Goal: Task Accomplishment & Management: Use online tool/utility

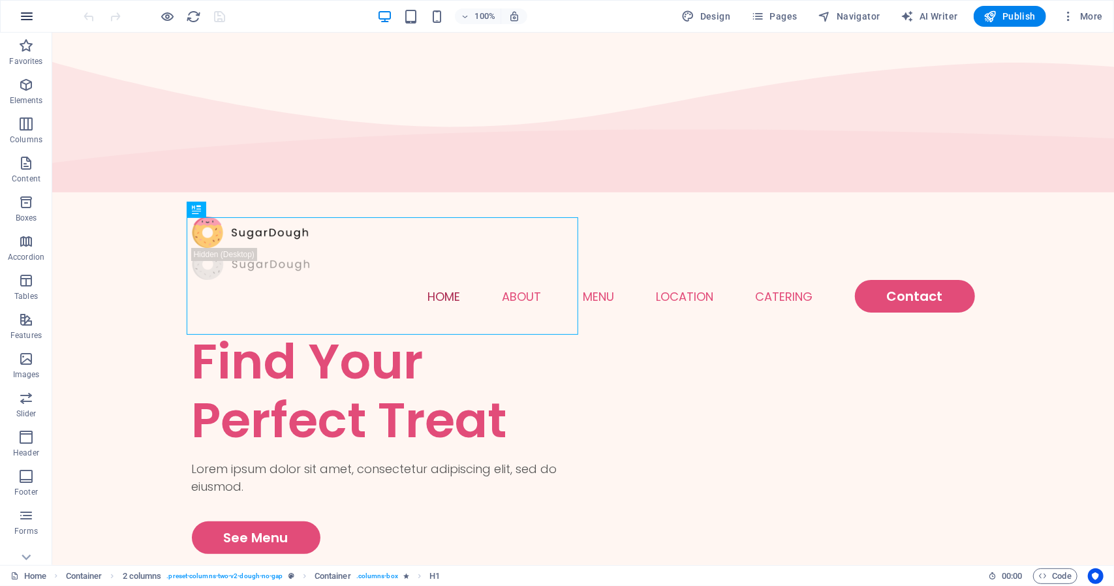
click at [33, 22] on icon "button" at bounding box center [27, 16] width 16 height 16
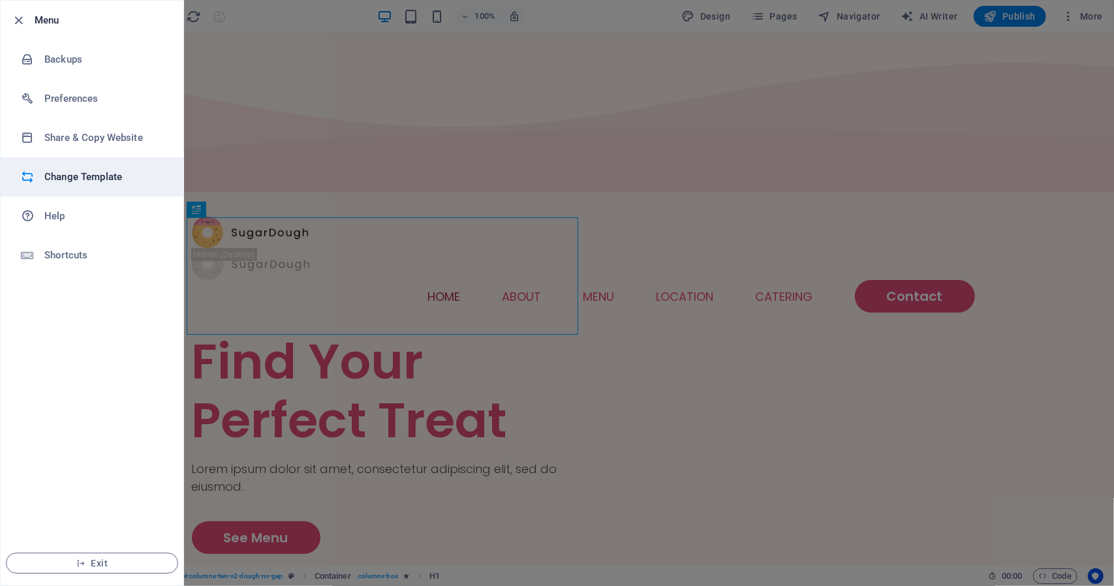
click at [115, 178] on h6 "Change Template" at bounding box center [104, 177] width 121 height 16
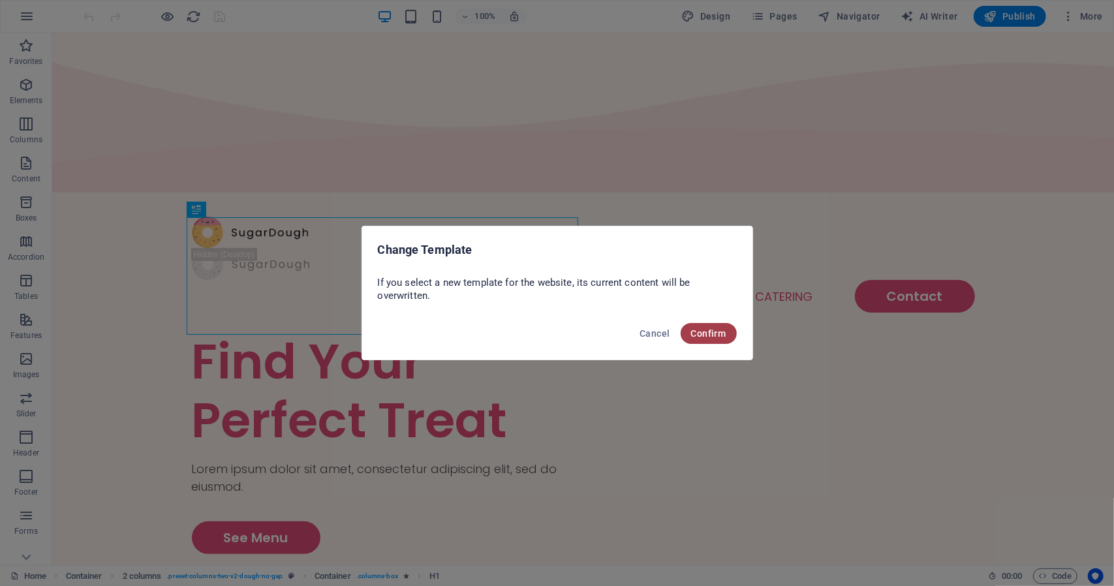
click at [711, 327] on button "Confirm" at bounding box center [709, 333] width 56 height 21
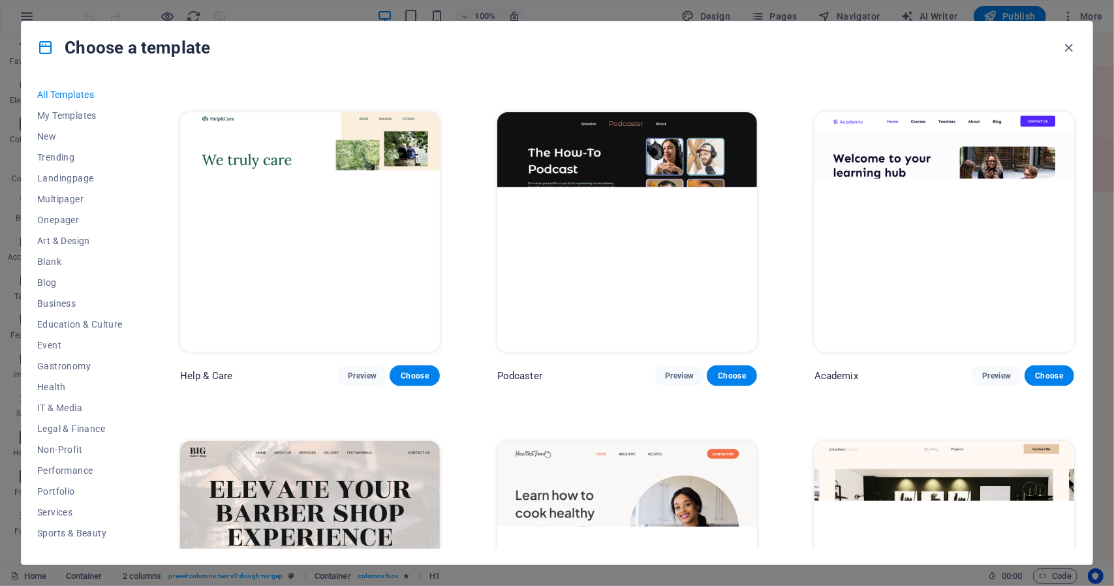
scroll to position [368, 0]
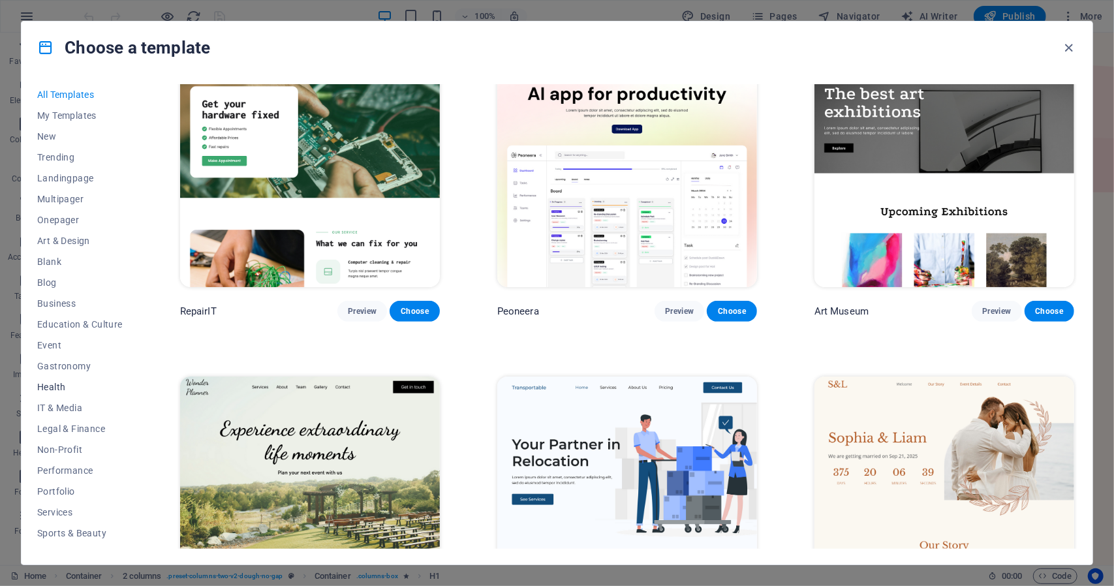
click at [51, 383] on span "Health" at bounding box center [79, 387] width 85 height 10
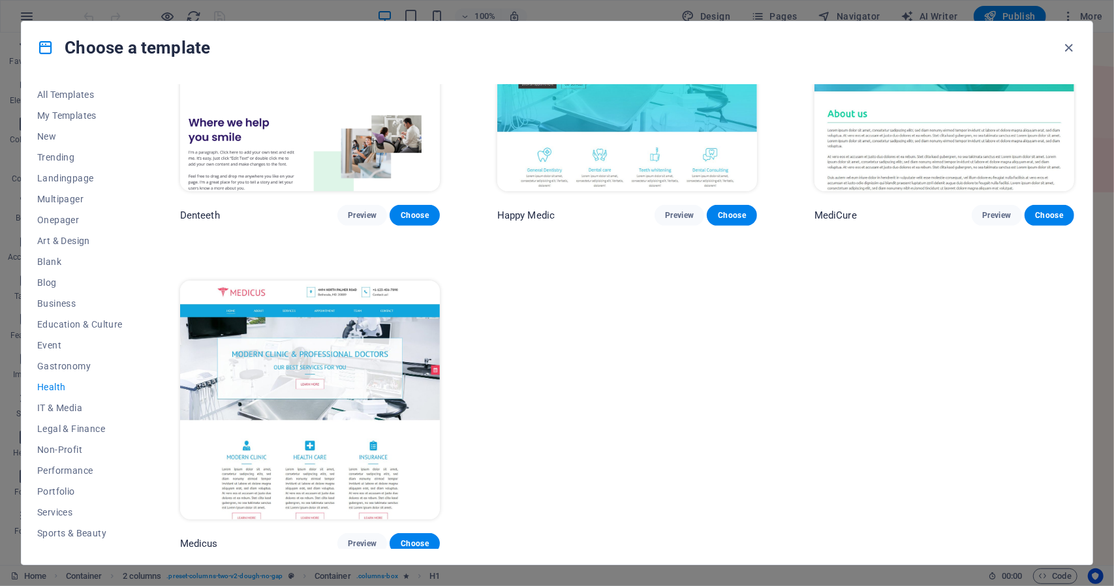
scroll to position [286, 0]
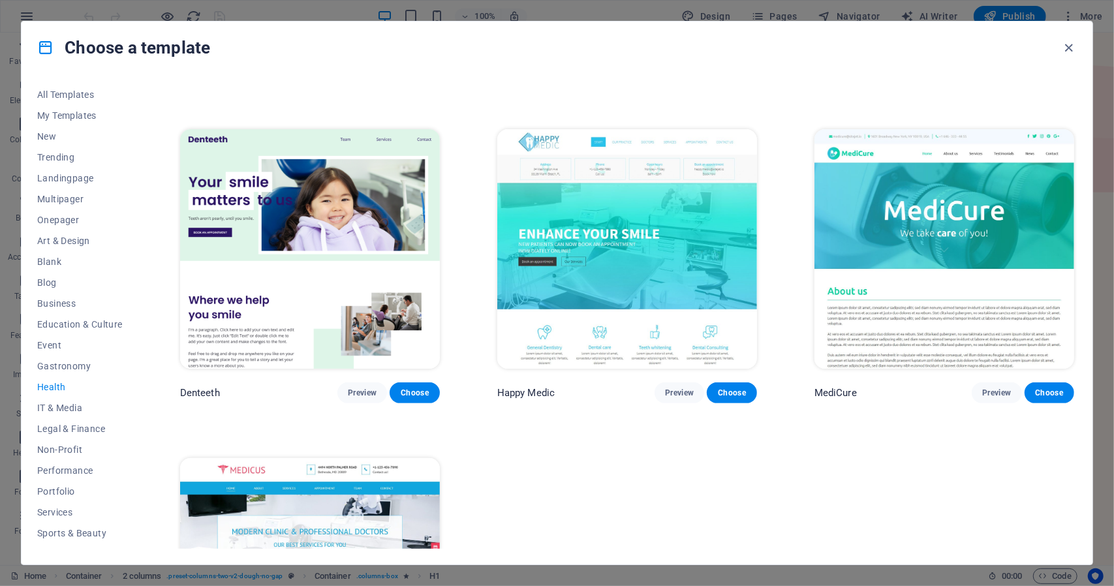
click at [898, 305] on img at bounding box center [944, 248] width 260 height 239
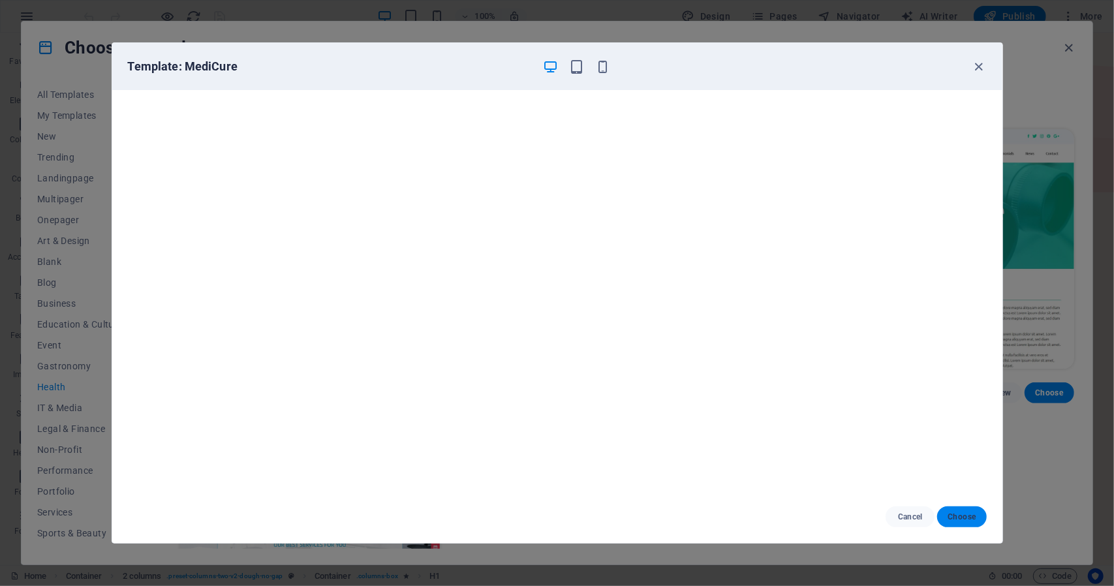
click at [956, 515] on span "Choose" at bounding box center [961, 517] width 28 height 10
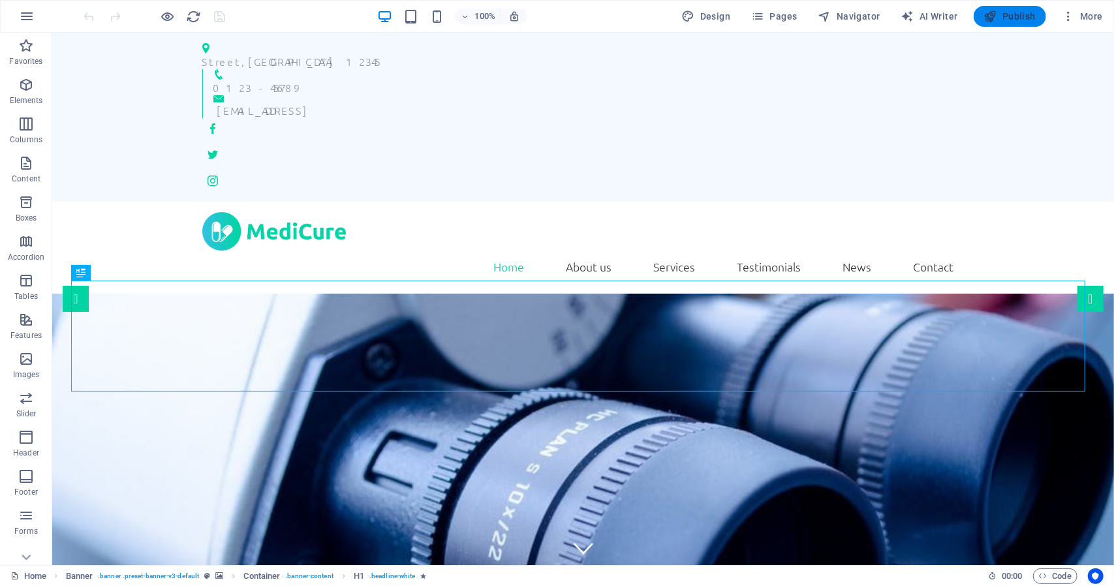
click at [995, 18] on icon "button" at bounding box center [990, 16] width 13 height 13
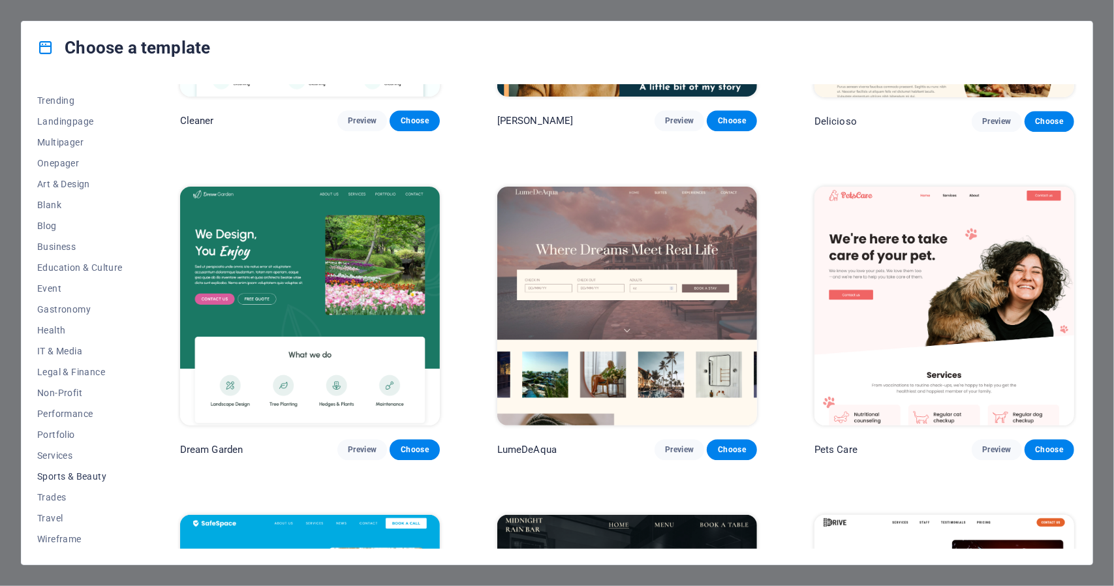
scroll to position [56, 0]
click at [70, 538] on span "Wireframe" at bounding box center [79, 539] width 85 height 10
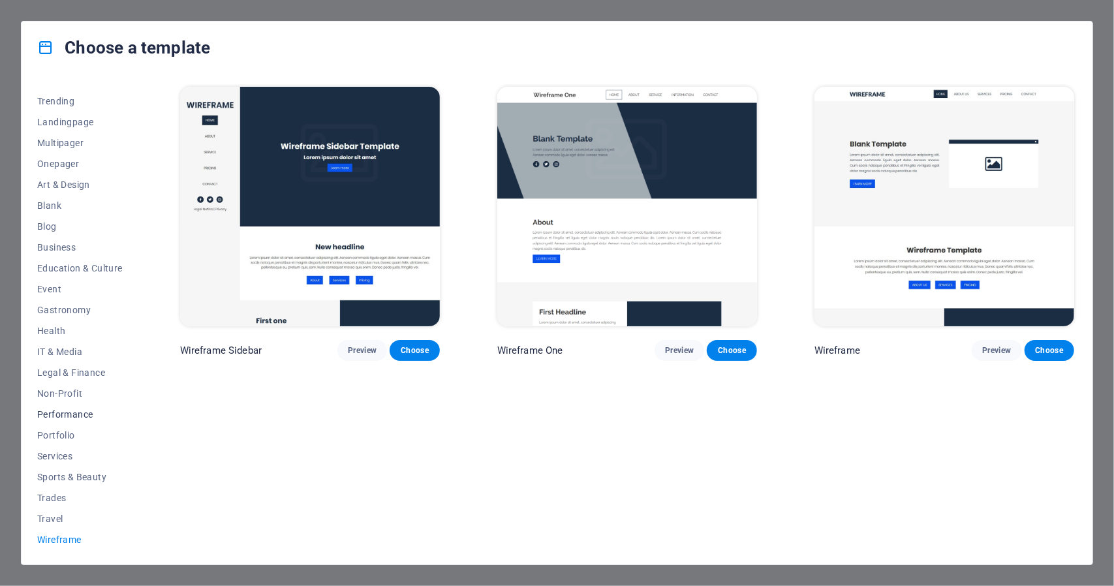
click at [59, 414] on span "Performance" at bounding box center [79, 414] width 85 height 10
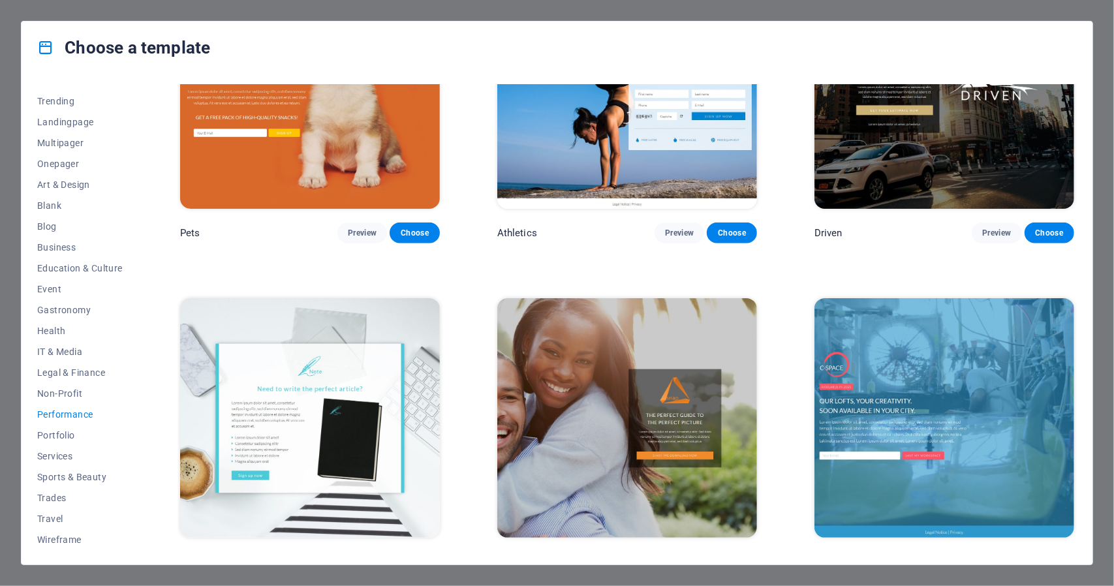
scroll to position [775, 0]
click at [48, 227] on span "Blog" at bounding box center [79, 226] width 85 height 10
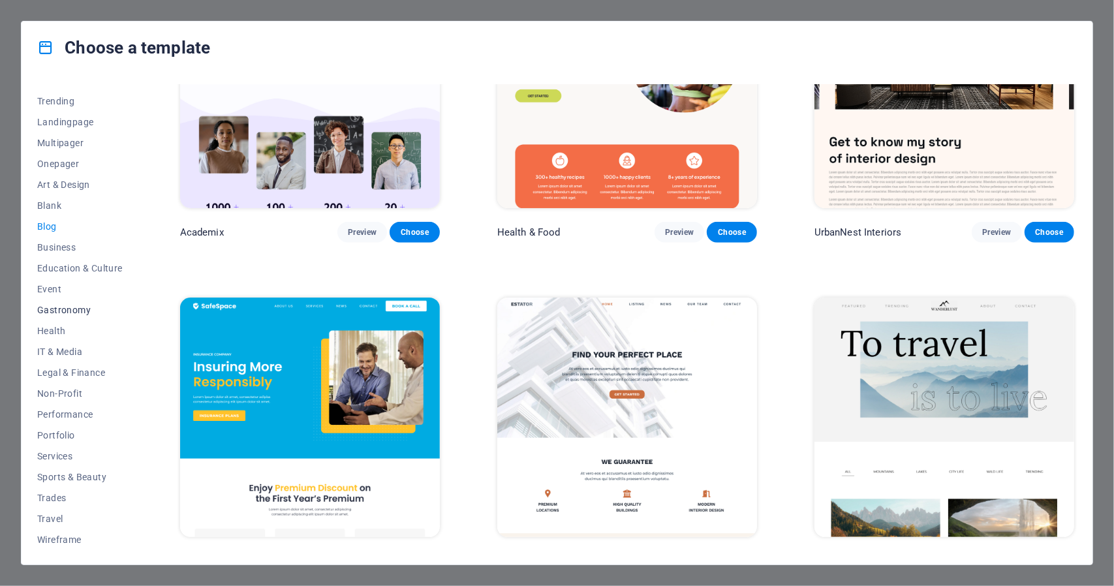
click at [59, 305] on span "Gastronomy" at bounding box center [79, 310] width 85 height 10
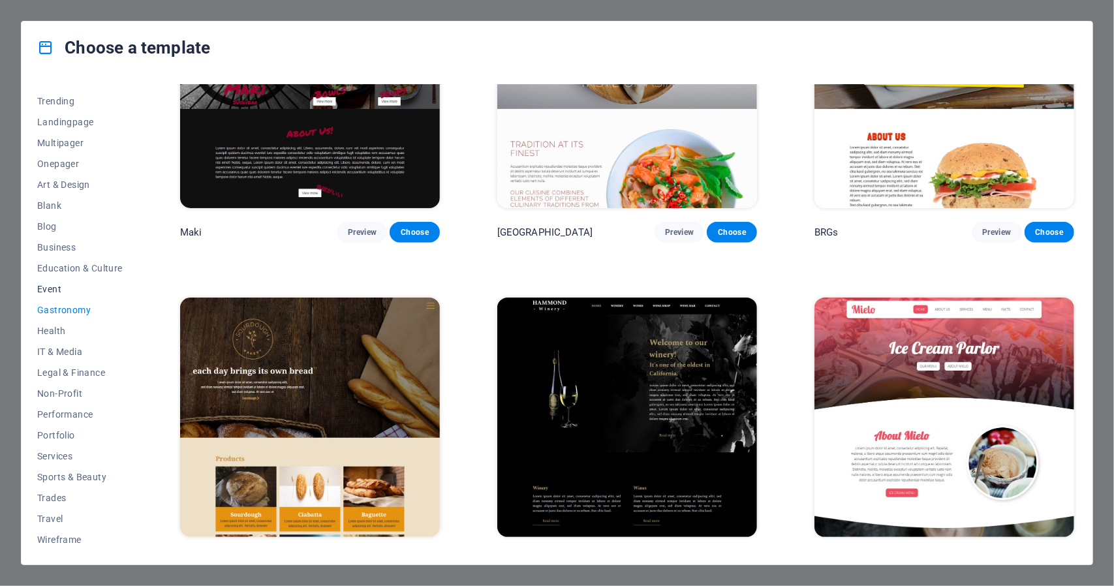
click at [42, 289] on span "Event" at bounding box center [79, 289] width 85 height 10
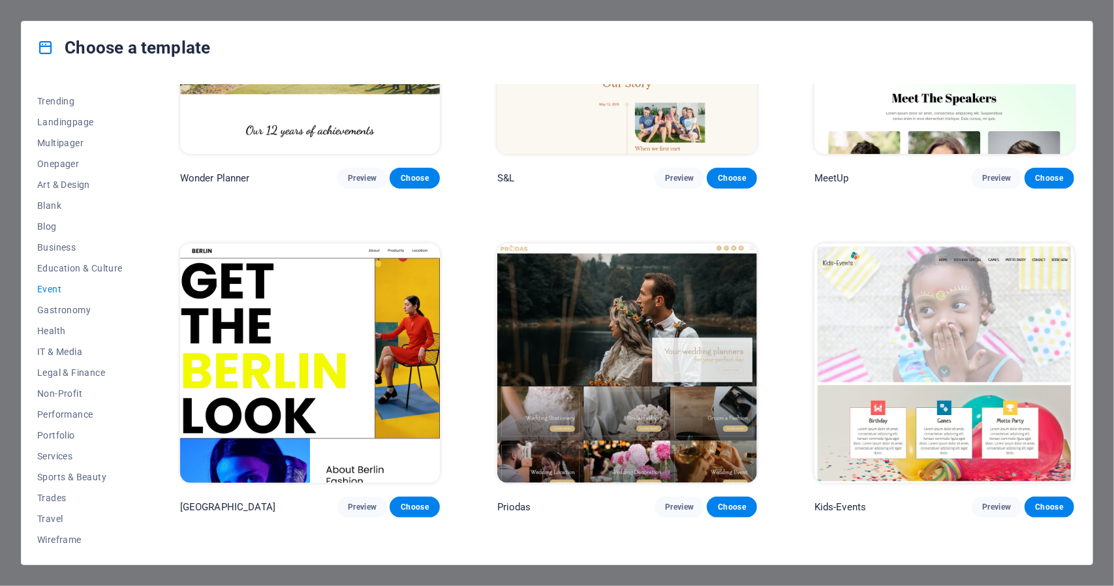
scroll to position [0, 0]
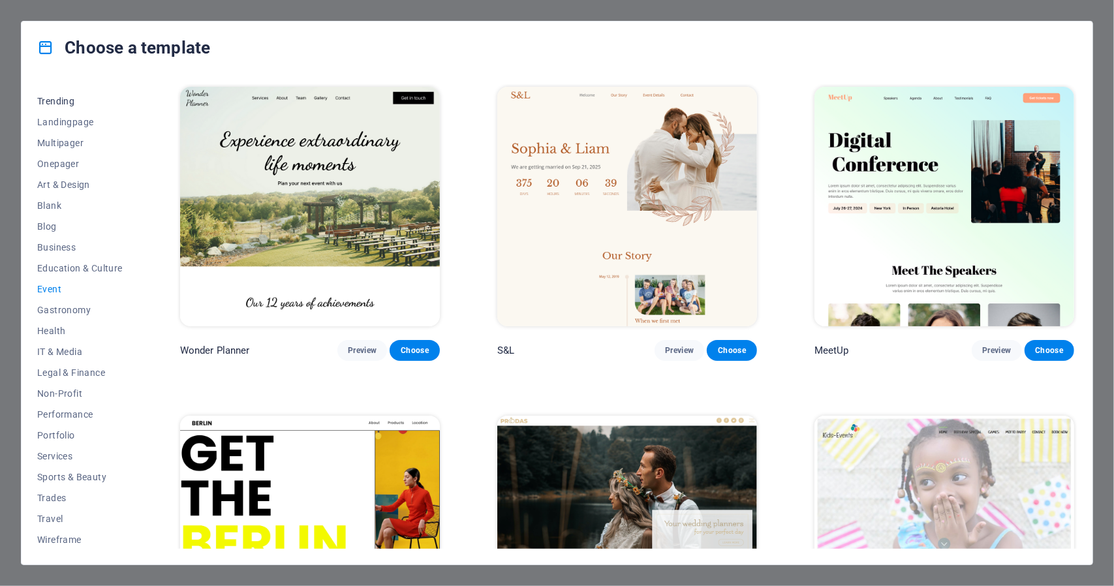
click at [65, 96] on span "Trending" at bounding box center [79, 101] width 85 height 10
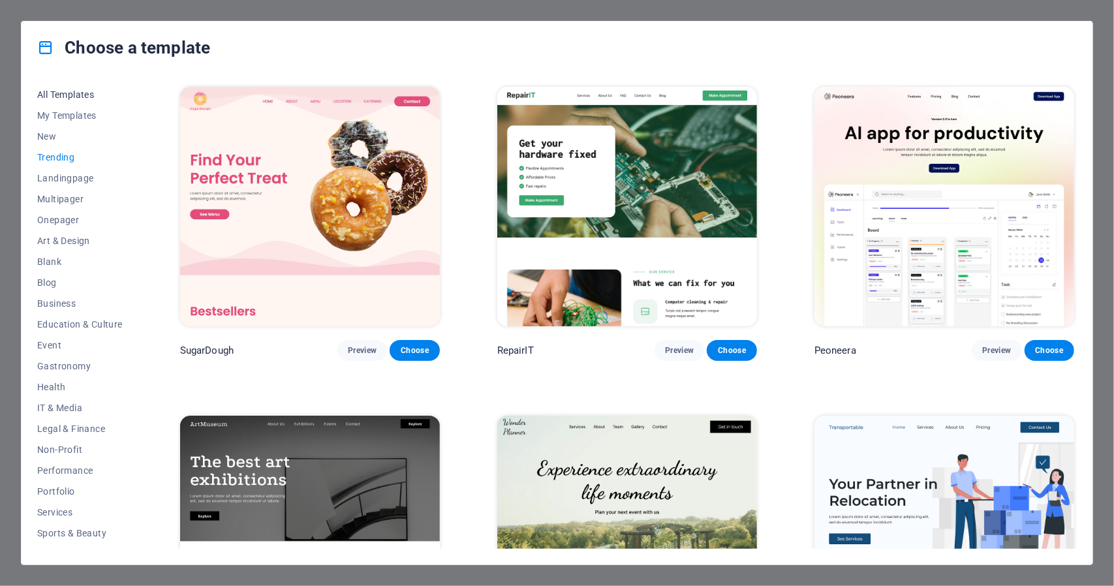
click at [65, 91] on span "All Templates" at bounding box center [79, 94] width 85 height 10
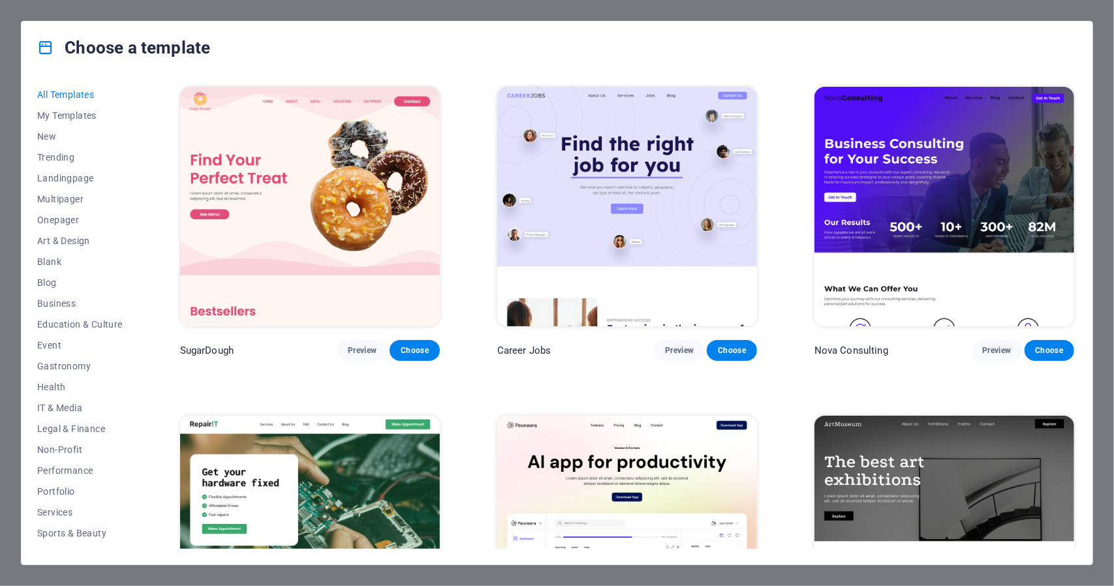
click at [617, 211] on img at bounding box center [627, 206] width 260 height 239
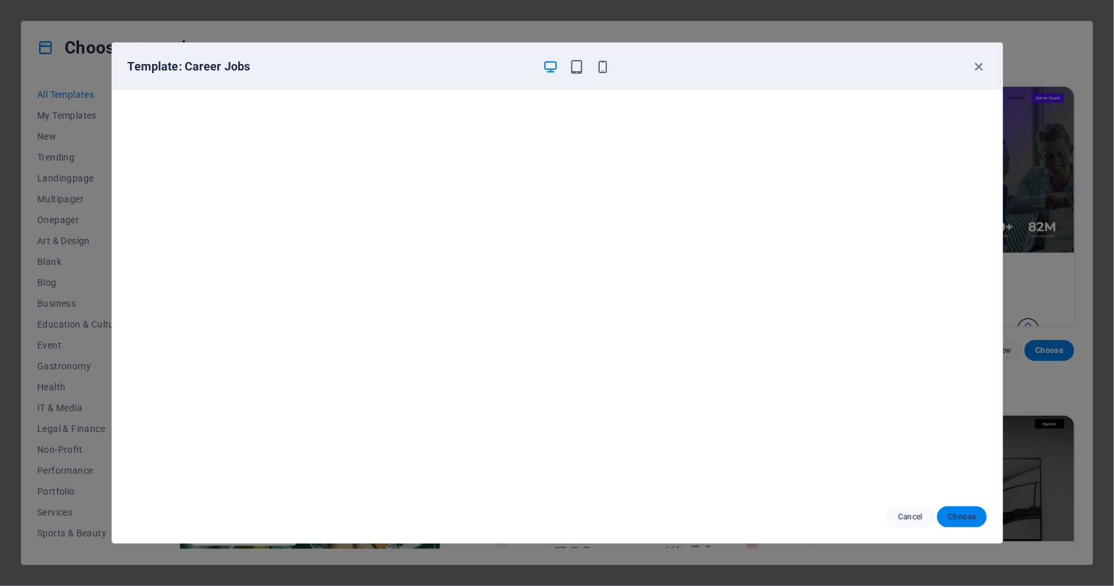
click at [949, 517] on span "Choose" at bounding box center [961, 517] width 28 height 10
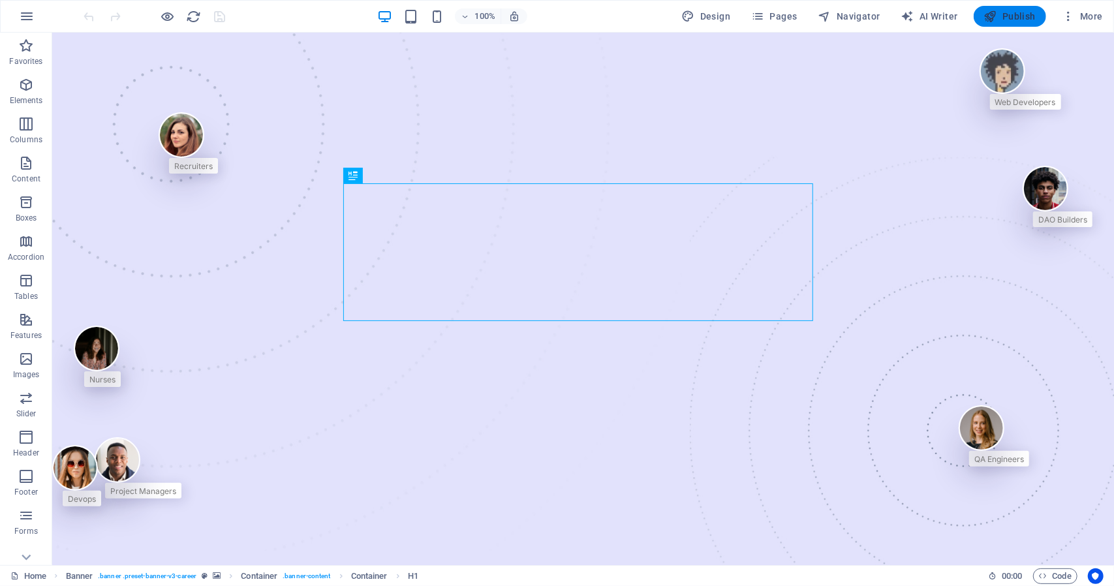
click at [1036, 12] on button "Publish" at bounding box center [1009, 16] width 72 height 21
